Goal: Contribute content

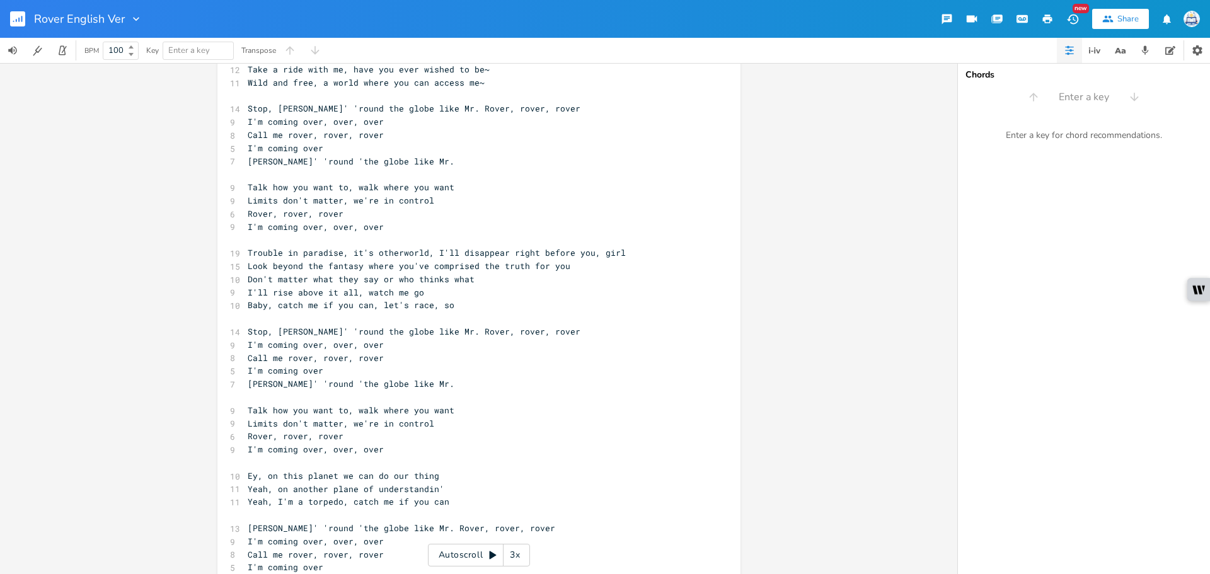
scroll to position [504, 0]
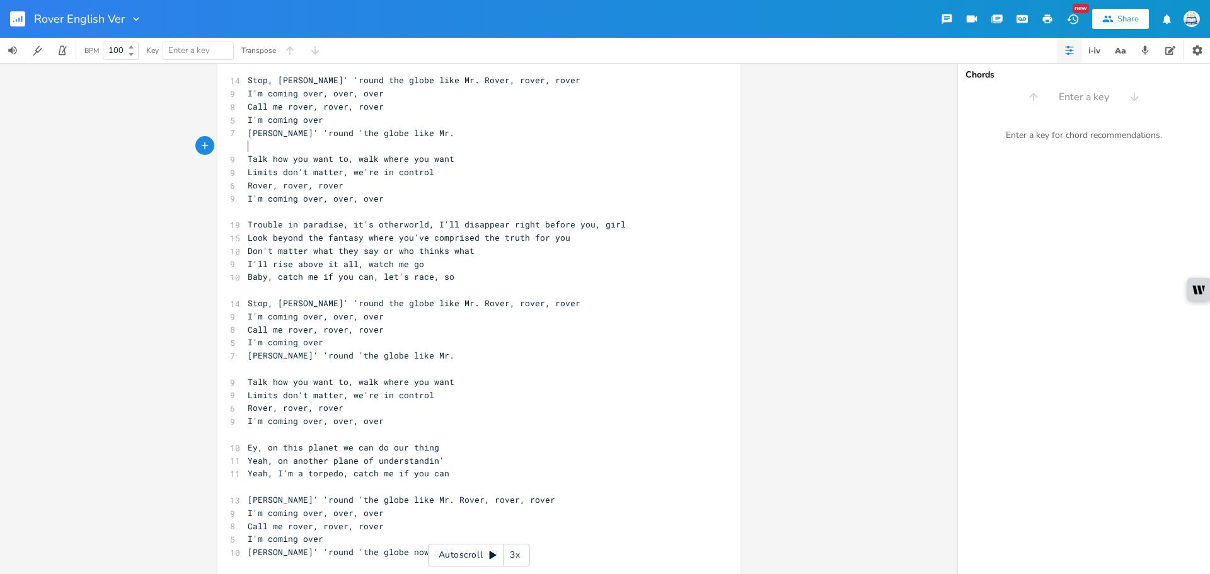
click at [681, 146] on pre "​" at bounding box center [472, 145] width 455 height 13
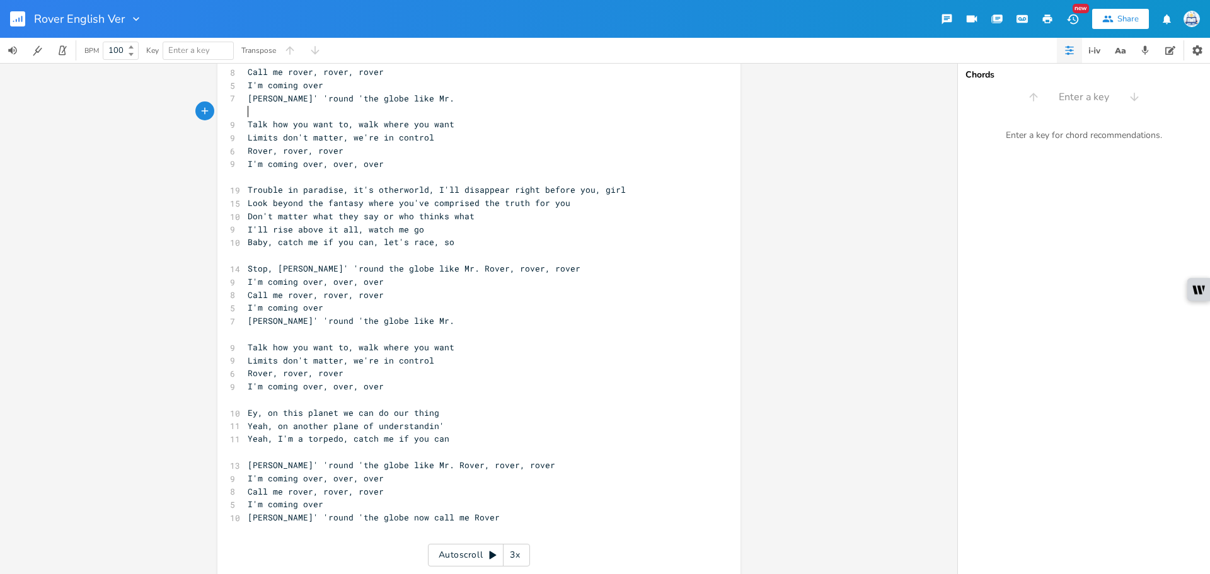
scroll to position [580, 0]
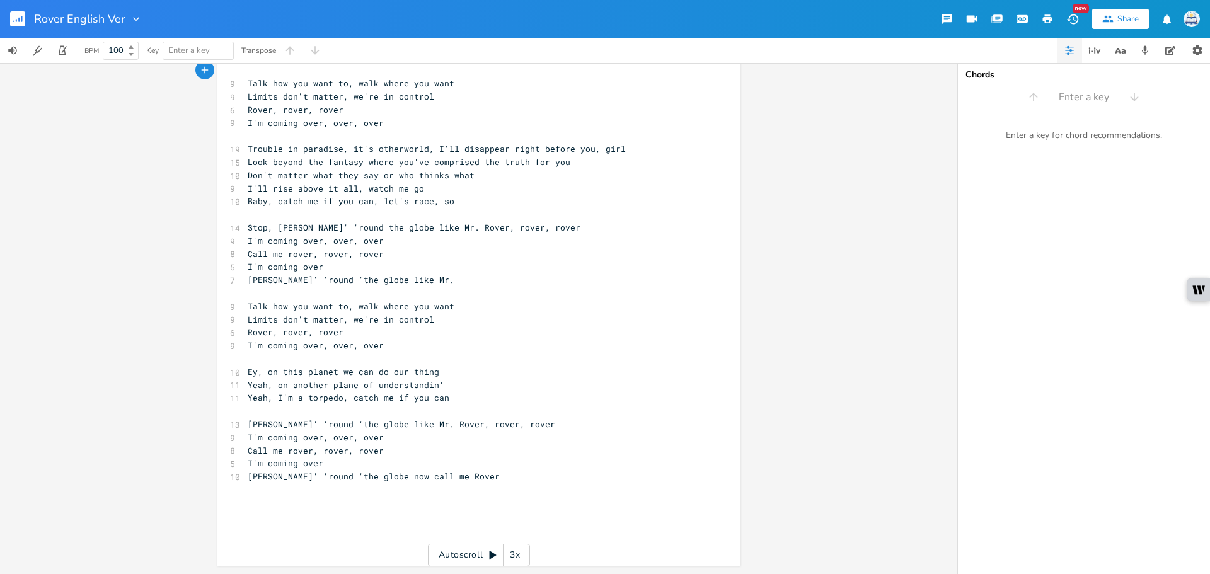
click at [658, 218] on pre "​" at bounding box center [472, 214] width 455 height 13
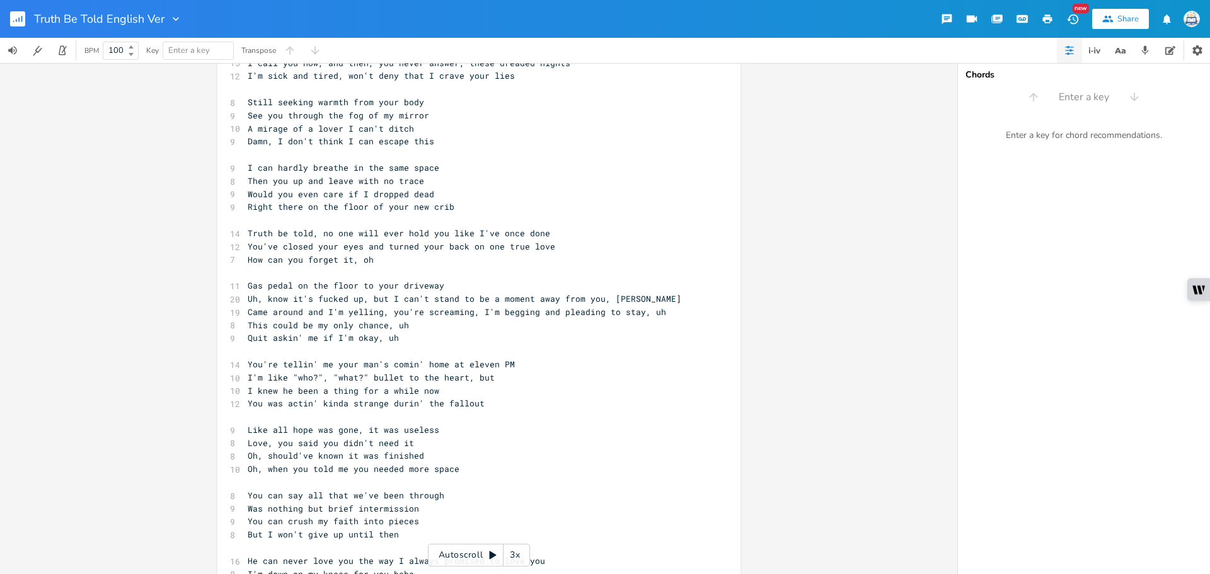
scroll to position [63, 0]
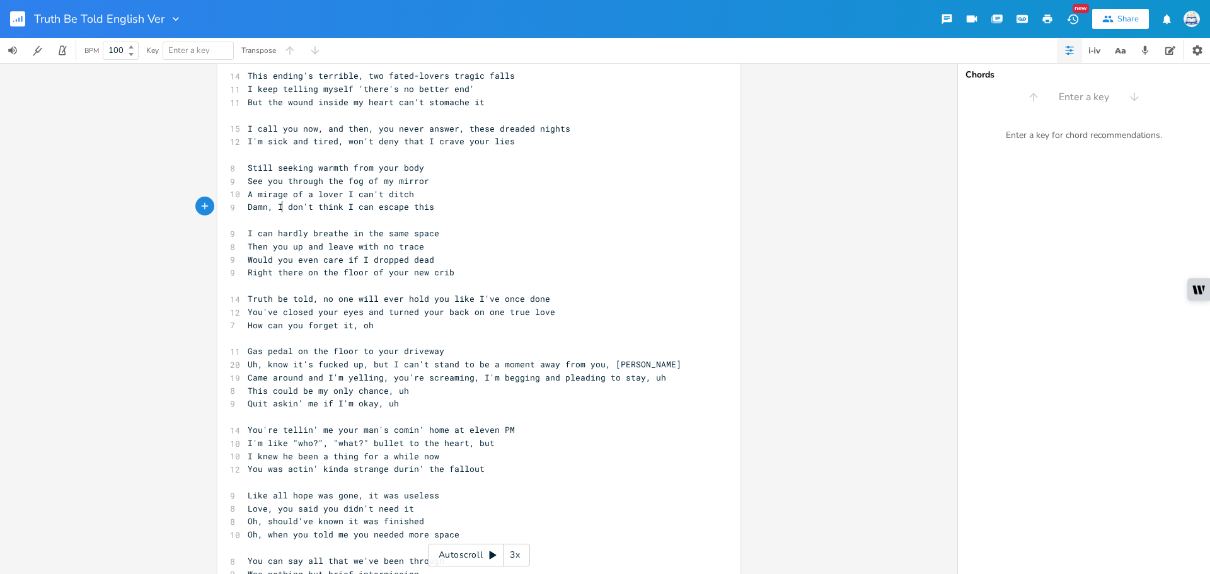
click at [276, 210] on span "Damn, I don't think I can escape this" at bounding box center [341, 206] width 187 height 11
drag, startPoint x: 275, startPoint y: 210, endPoint x: 432, endPoint y: 207, distance: 157.6
click at [432, 207] on pre "Damn, I don't think I can escape this" at bounding box center [472, 206] width 455 height 13
type textarea "you did o"
type textarea "a nume"
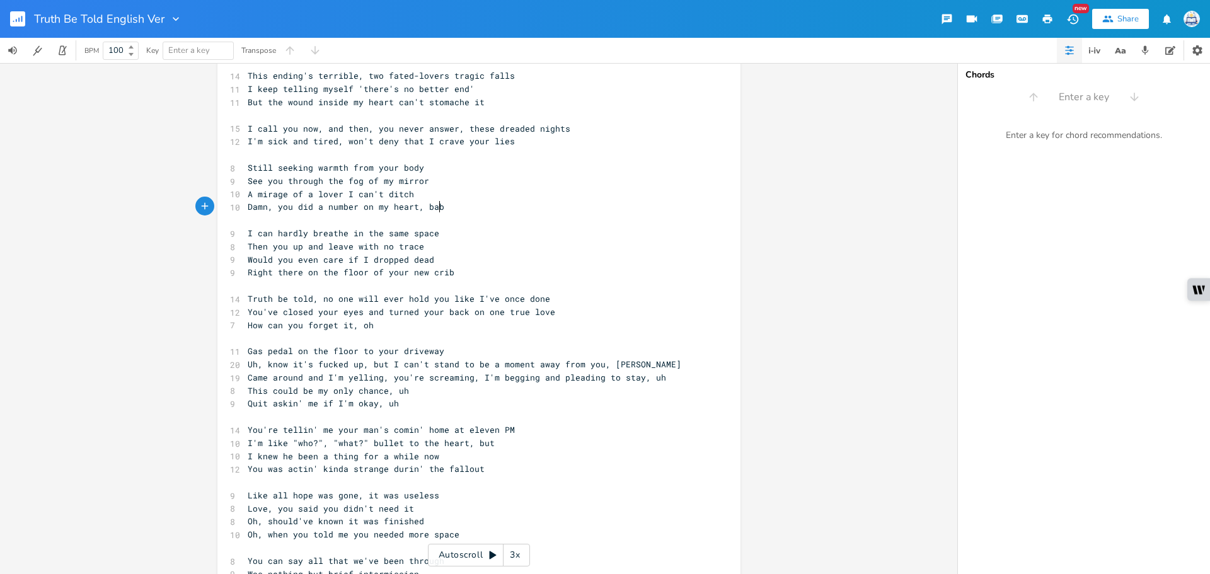
type textarea "ber on my heart, babe"
